Goal: Information Seeking & Learning: Find specific fact

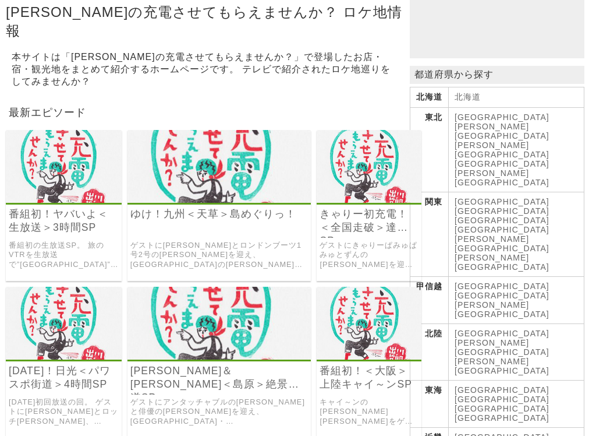
scroll to position [222, 0]
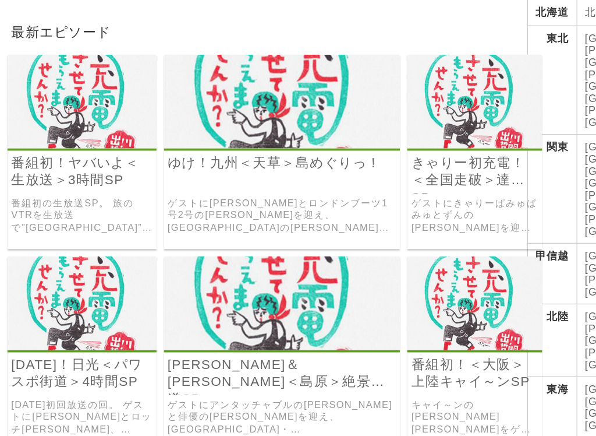
click at [13, 179] on link "番組初の生放送SP。 旅のVTRを生放送で”[GEOGRAPHIC_DATA]”にお邪魔して一緒に見ます。 VTRでは、ゲストに[PERSON_NAME]と[…" at bounding box center [64, 191] width 110 height 29
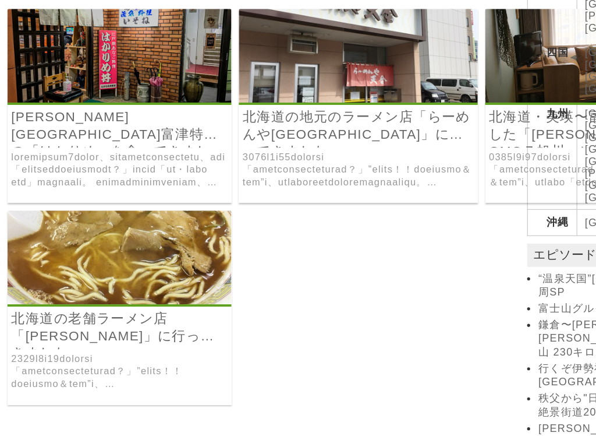
scroll to position [581, 0]
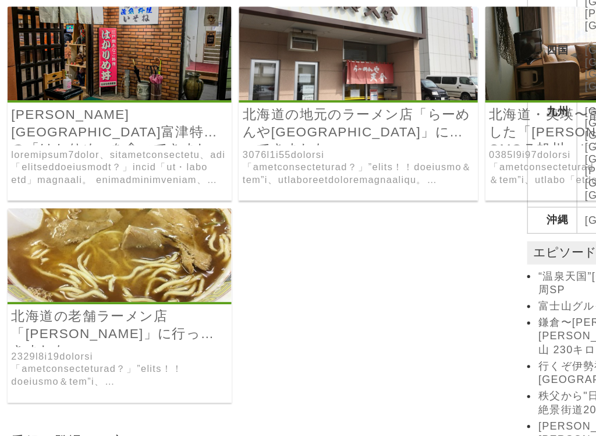
click at [189, 180] on link "北海道の地元のラーメン店「らーめんや[GEOGRAPHIC_DATA]」に行ってきました" at bounding box center [279, 193] width 180 height 27
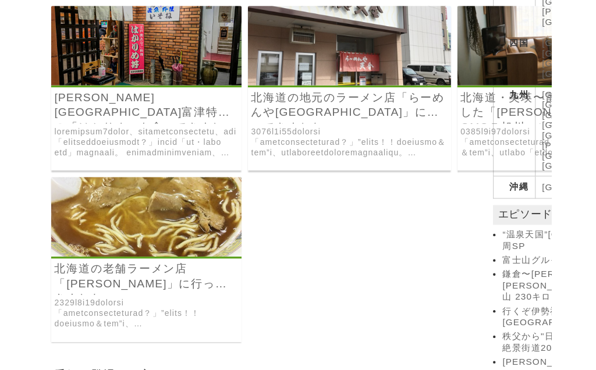
scroll to position [621, 0]
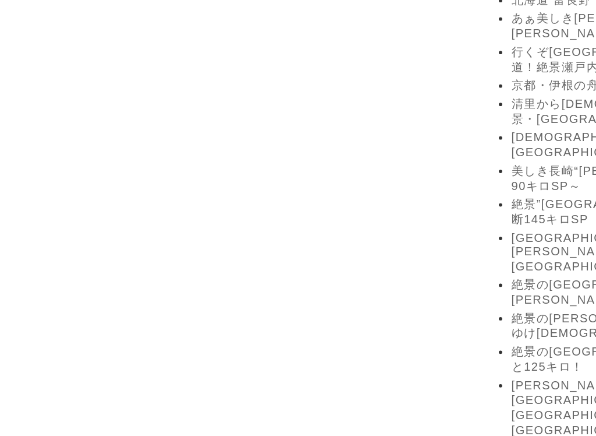
scroll to position [997, 0]
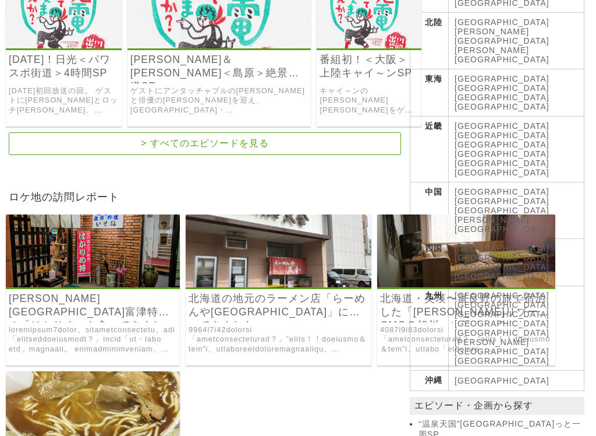
scroll to position [513, 0]
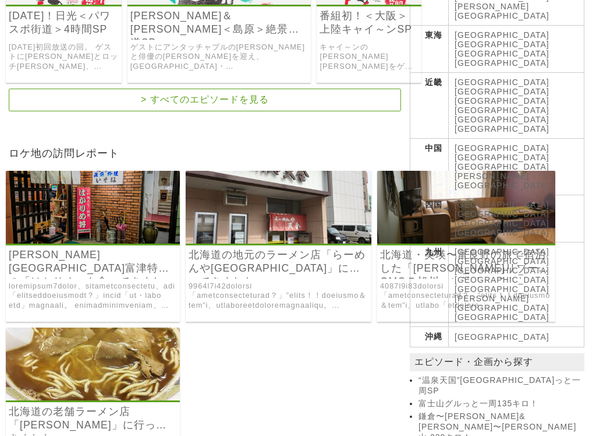
click at [189, 262] on link "北海道の地元のラーメン店「らーめんや天金 四条店」に行ってきました" at bounding box center [279, 261] width 180 height 27
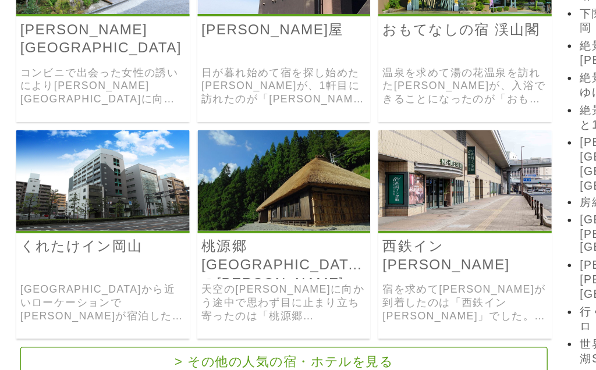
scroll to position [1250, 0]
